Goal: Navigation & Orientation: Find specific page/section

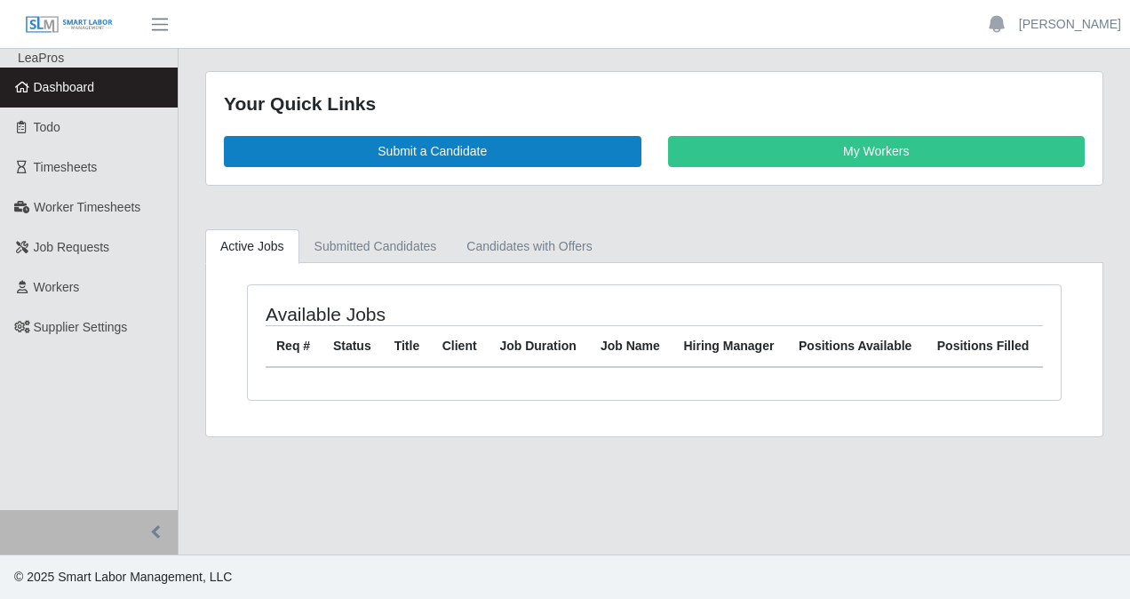
click at [88, 88] on span "Dashboard" at bounding box center [64, 87] width 61 height 14
click at [75, 83] on span "Dashboard" at bounding box center [64, 87] width 61 height 14
click at [60, 91] on span "Dashboard" at bounding box center [64, 87] width 61 height 14
